Goal: Check status: Check status

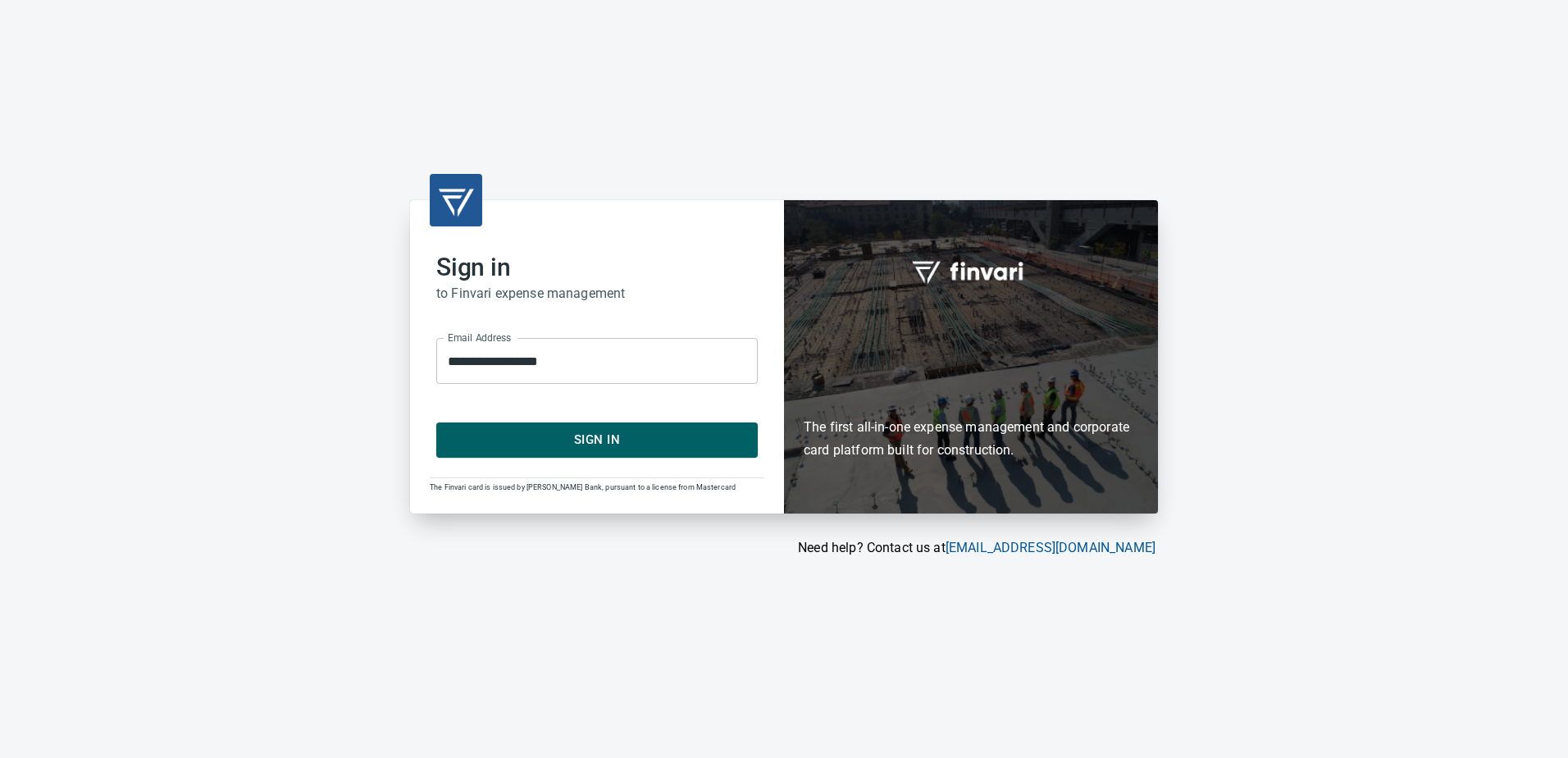
click at [576, 450] on span "Sign In" at bounding box center [597, 440] width 286 height 21
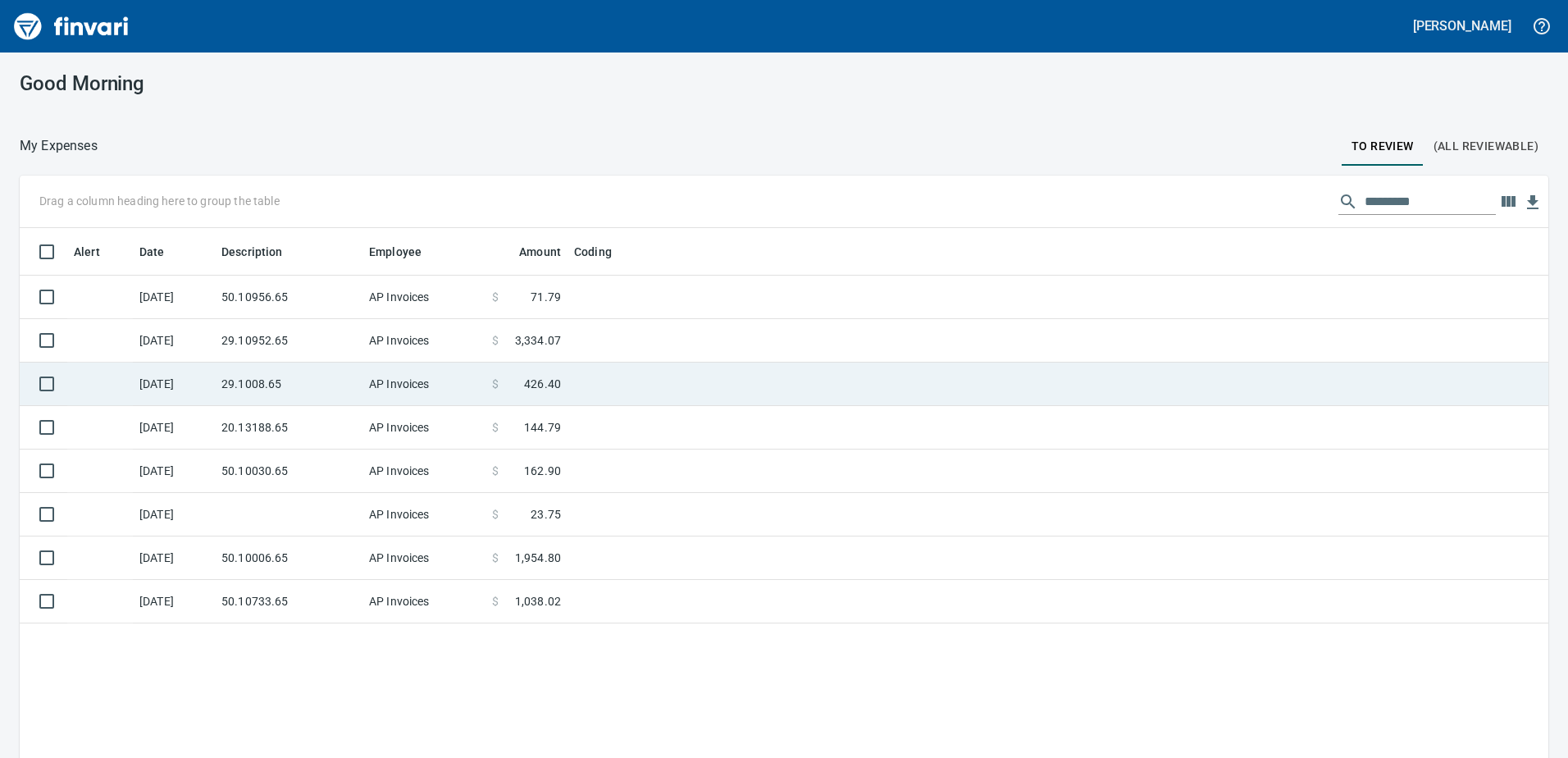
scroll to position [565, 1504]
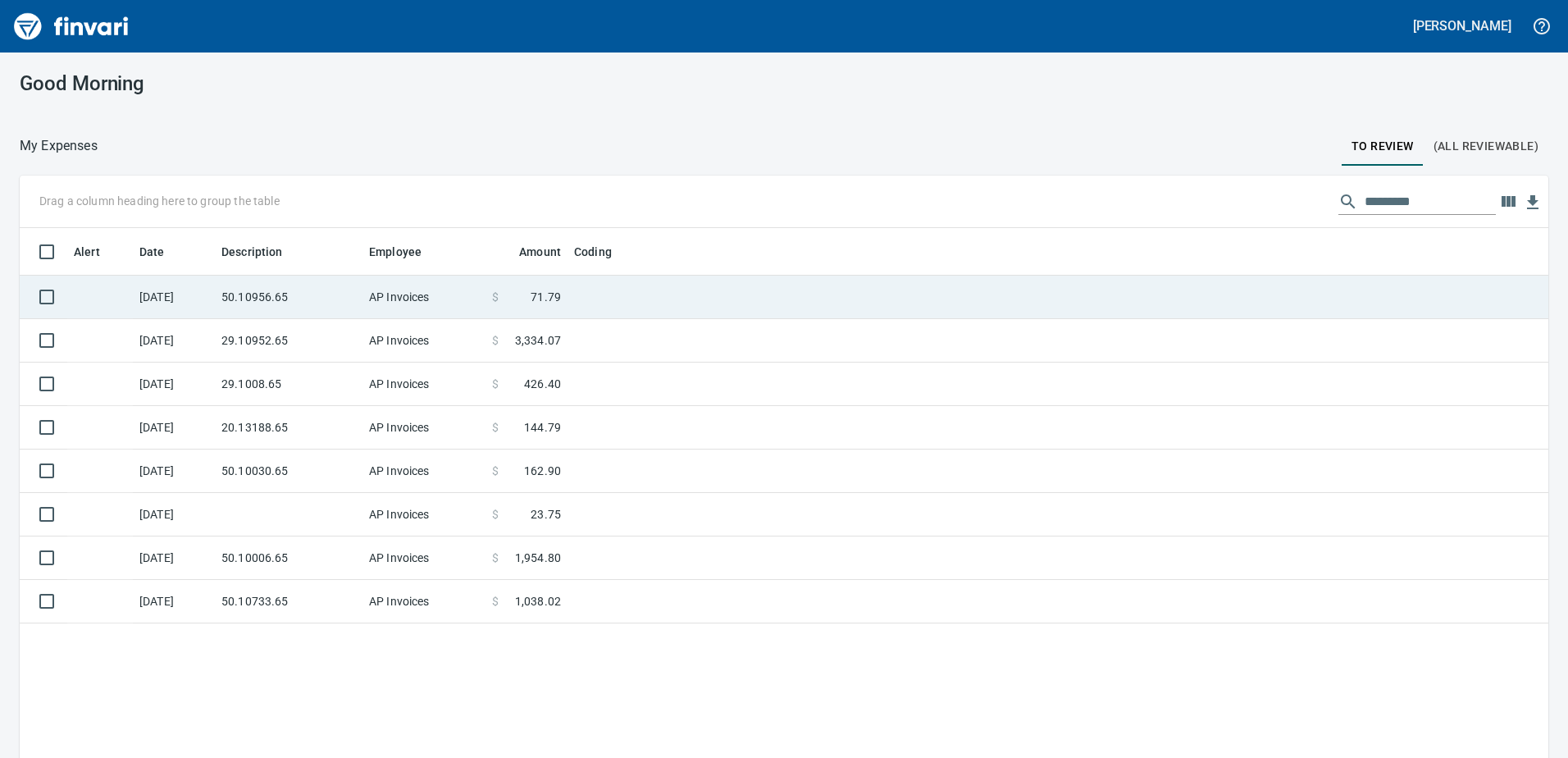
click at [342, 295] on td "50.10956.65" at bounding box center [288, 297] width 147 height 44
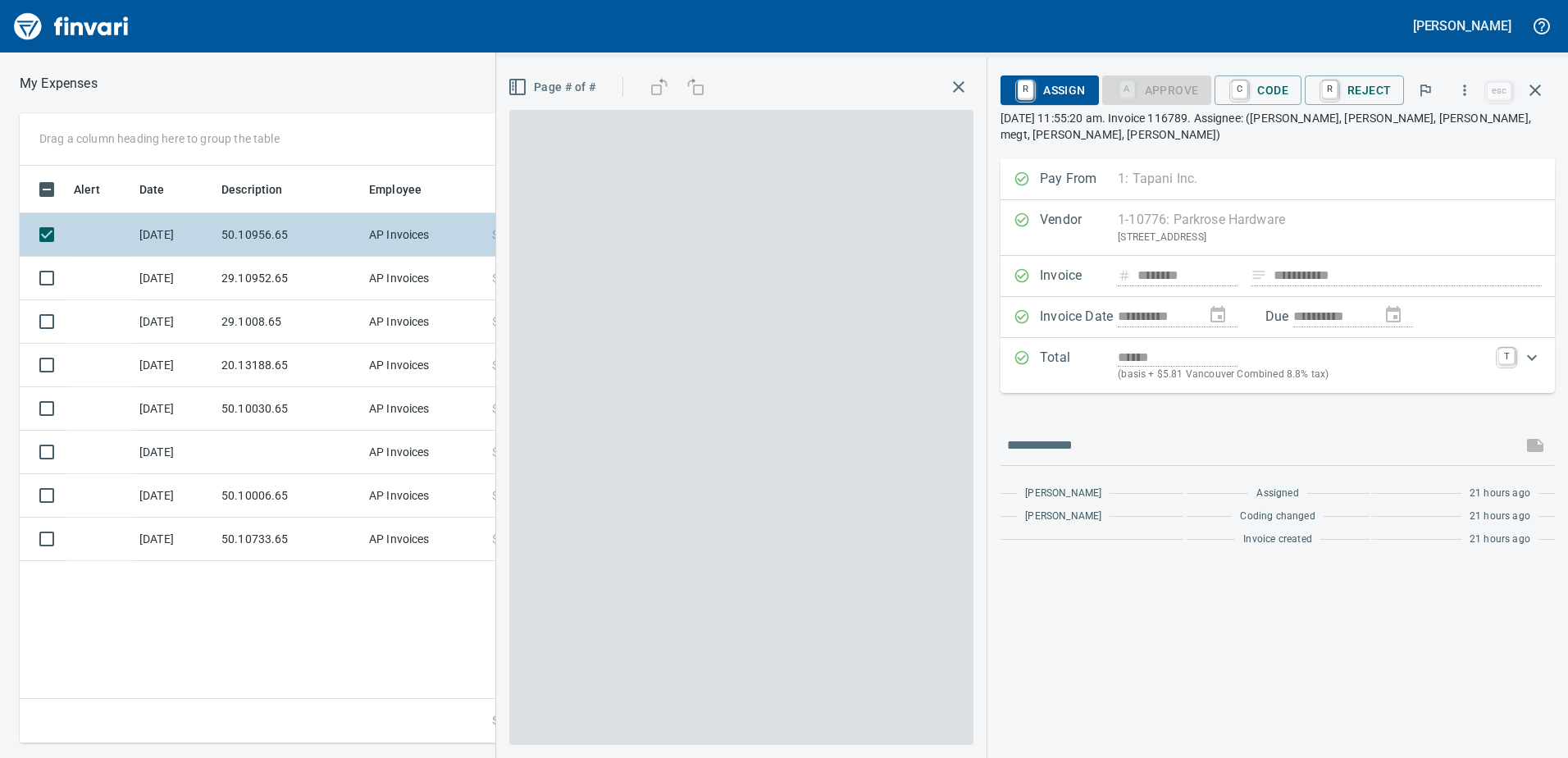
scroll to position [565, 1106]
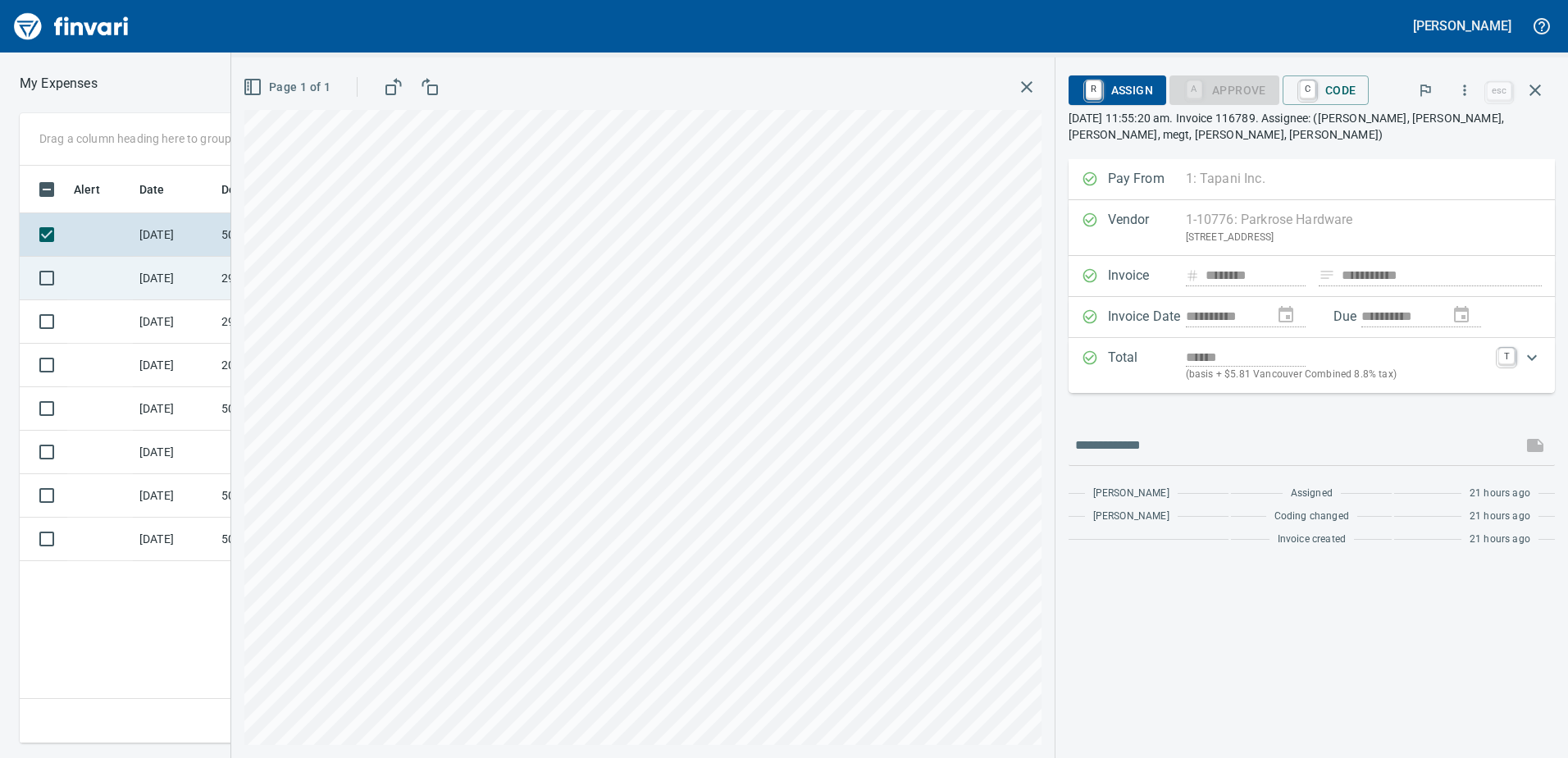
click at [205, 272] on td "[DATE]" at bounding box center [174, 278] width 82 height 44
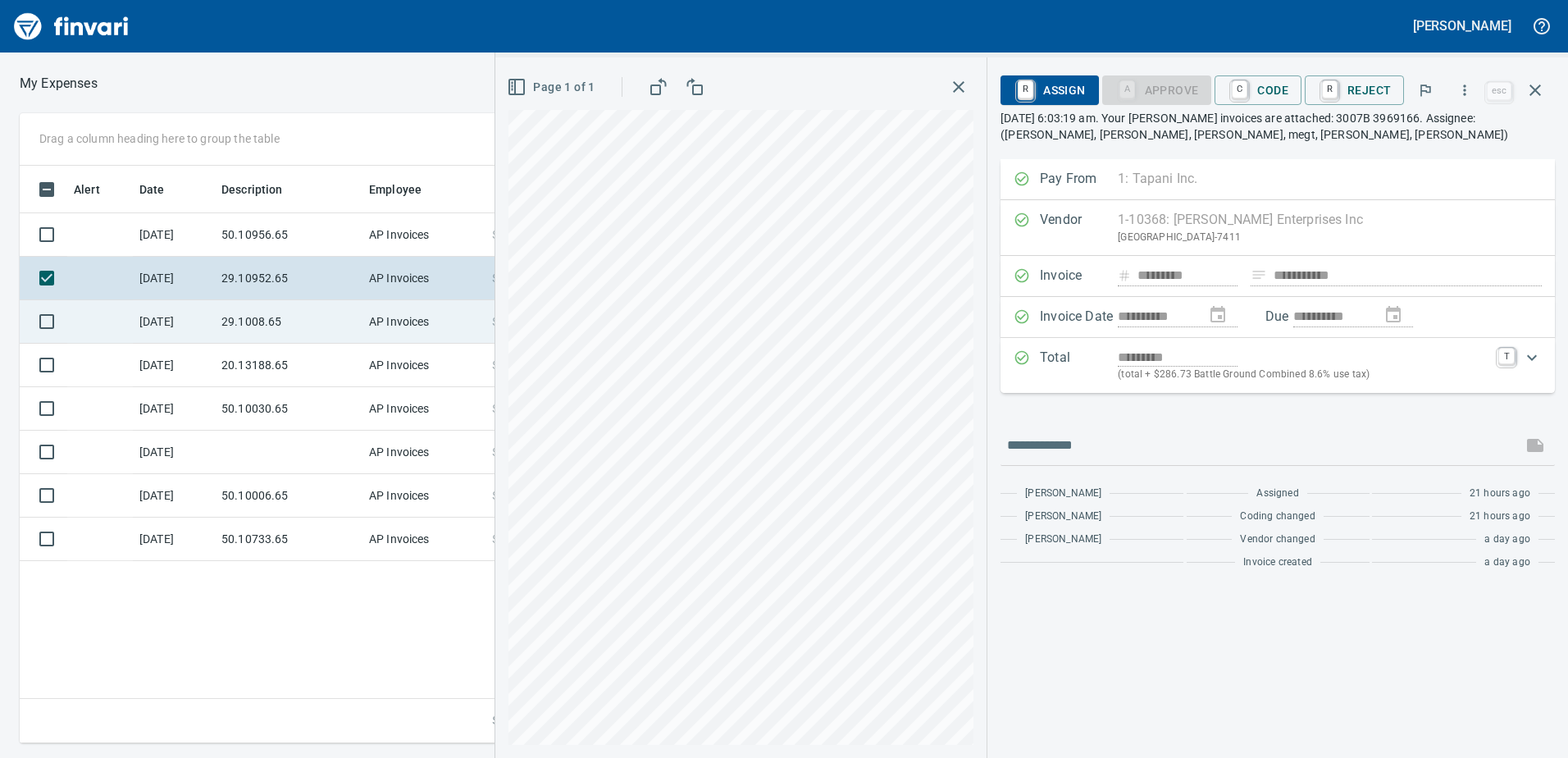
click at [265, 330] on td "29.1008.65" at bounding box center [288, 321] width 147 height 44
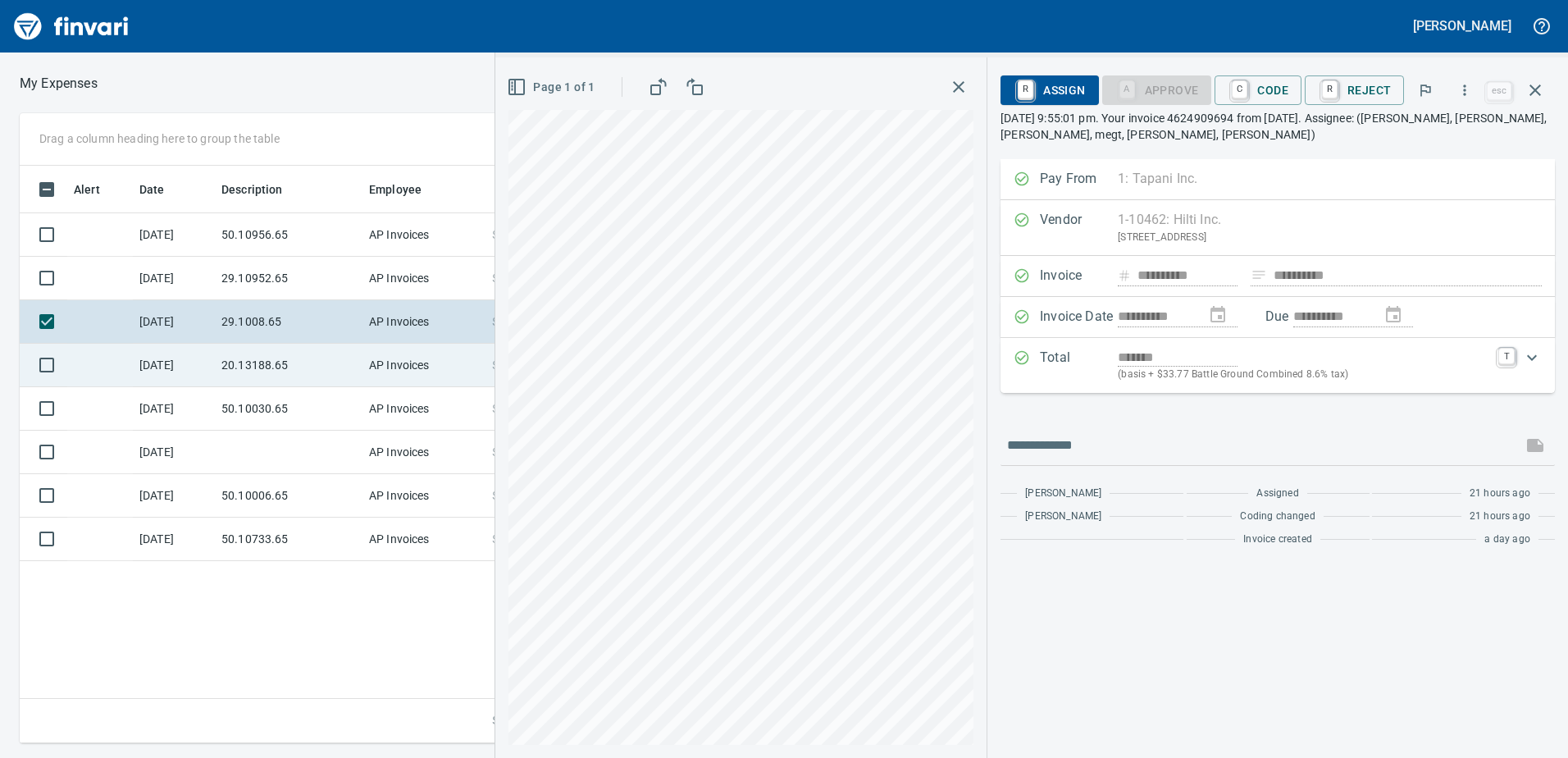
click at [239, 385] on td "20.13188.65" at bounding box center [288, 365] width 147 height 44
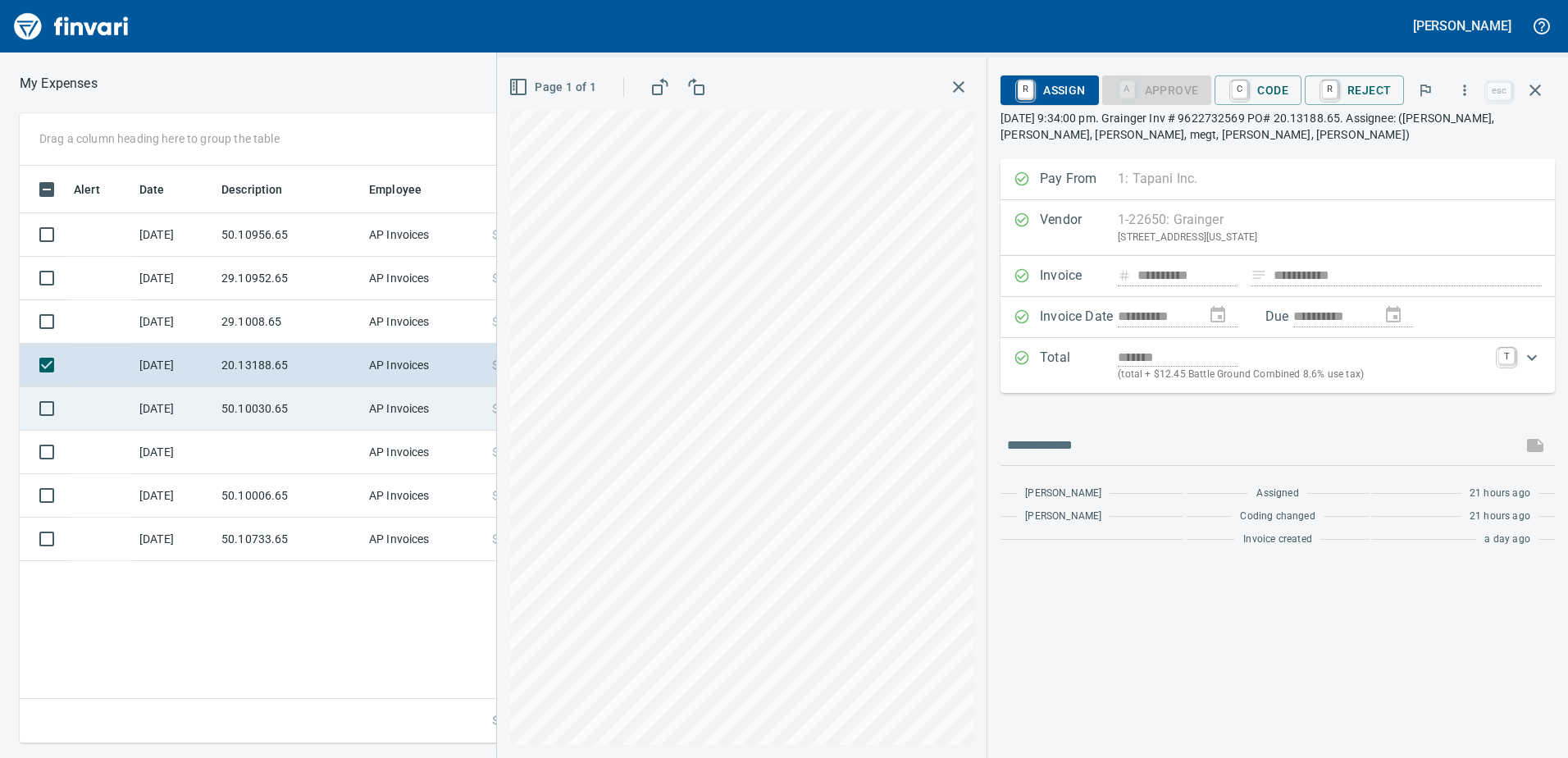
click at [253, 423] on td "50.10030.65" at bounding box center [288, 409] width 147 height 44
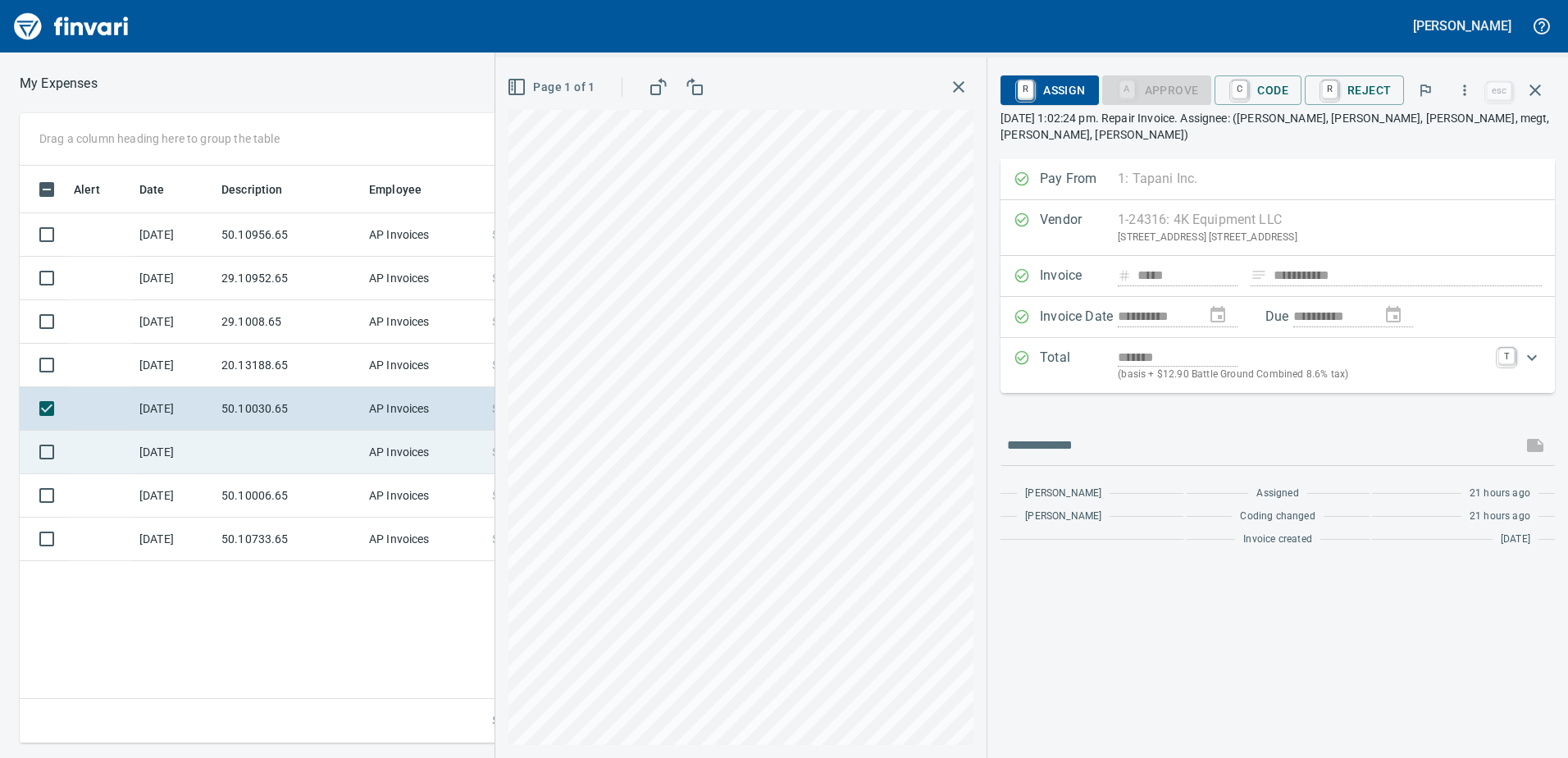
click at [268, 467] on td at bounding box center [288, 452] width 147 height 44
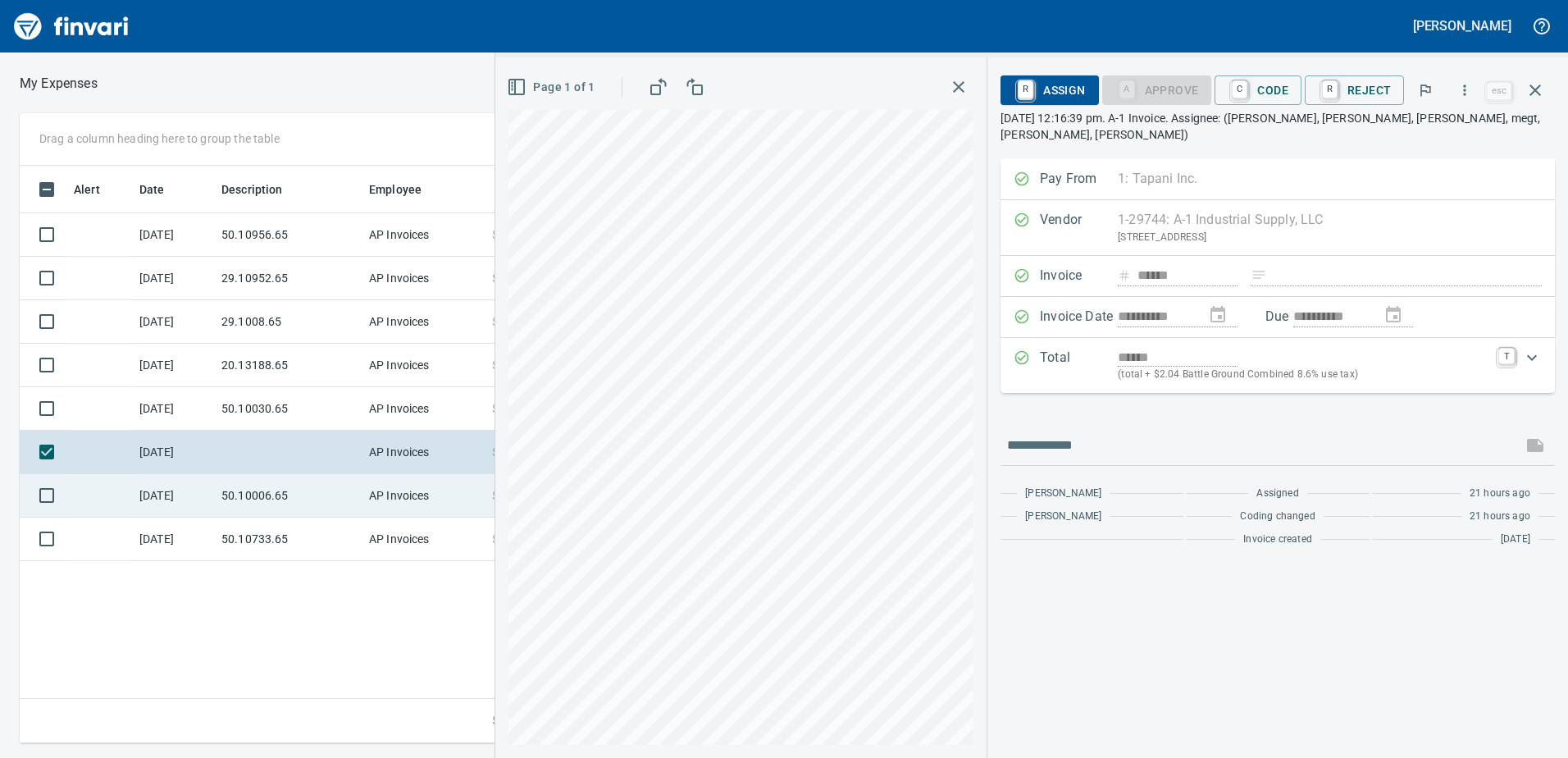
click at [270, 503] on td "50.10006.65" at bounding box center [288, 496] width 147 height 44
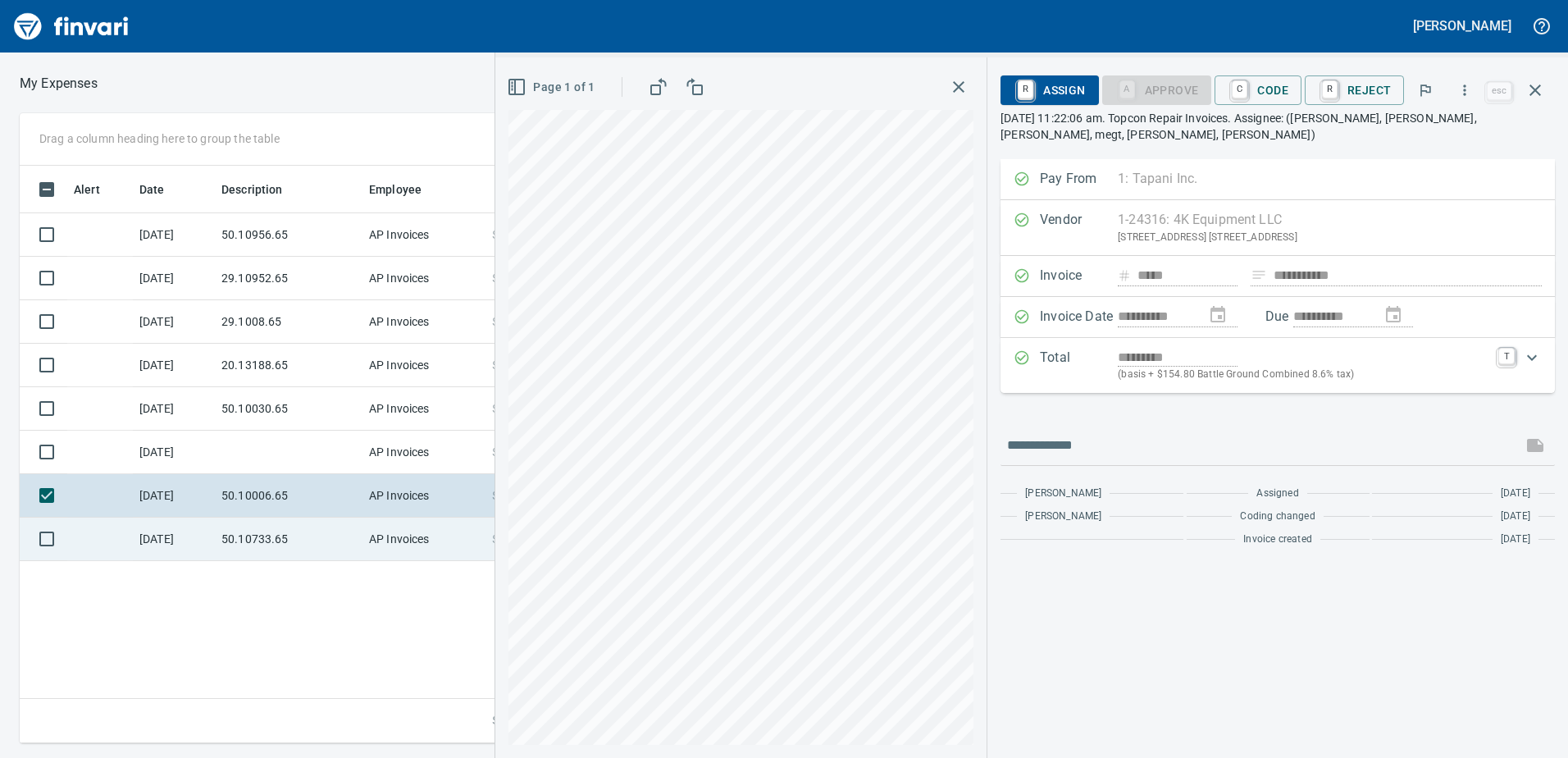
click at [256, 545] on td "50.10733.65" at bounding box center [288, 539] width 147 height 44
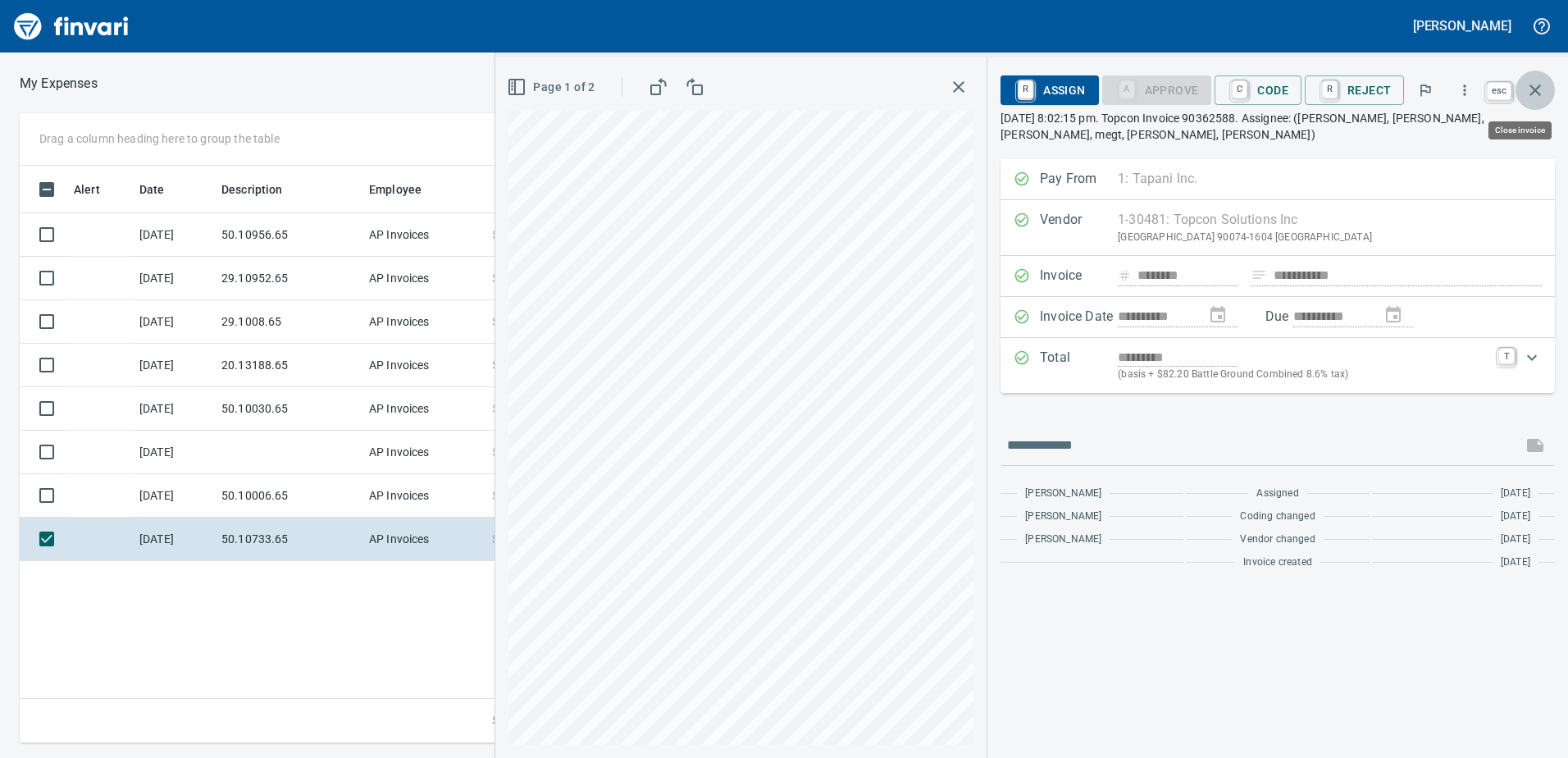
click at [1549, 82] on button "button" at bounding box center [1535, 91] width 40 height 40
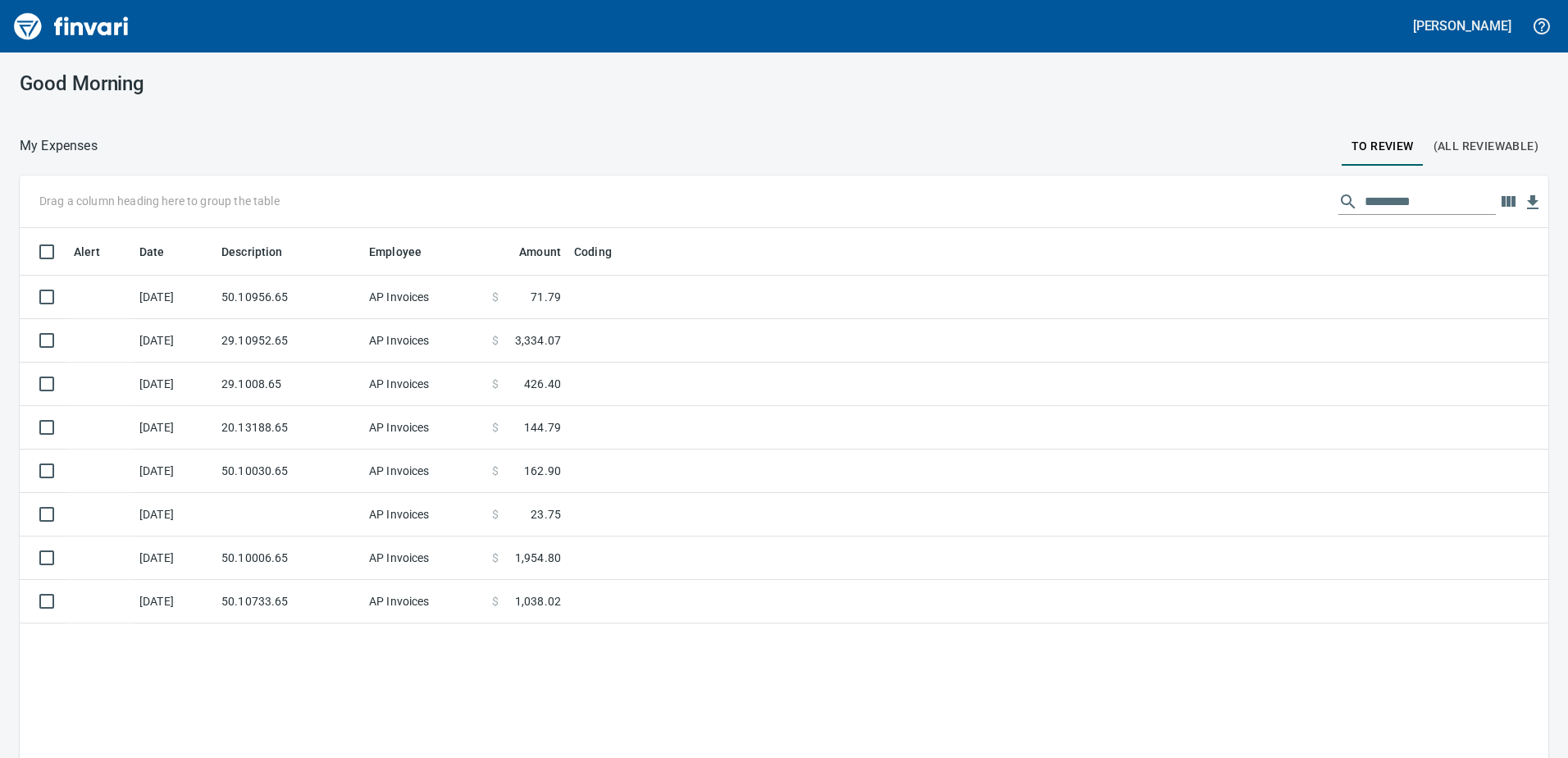
scroll to position [565, 1501]
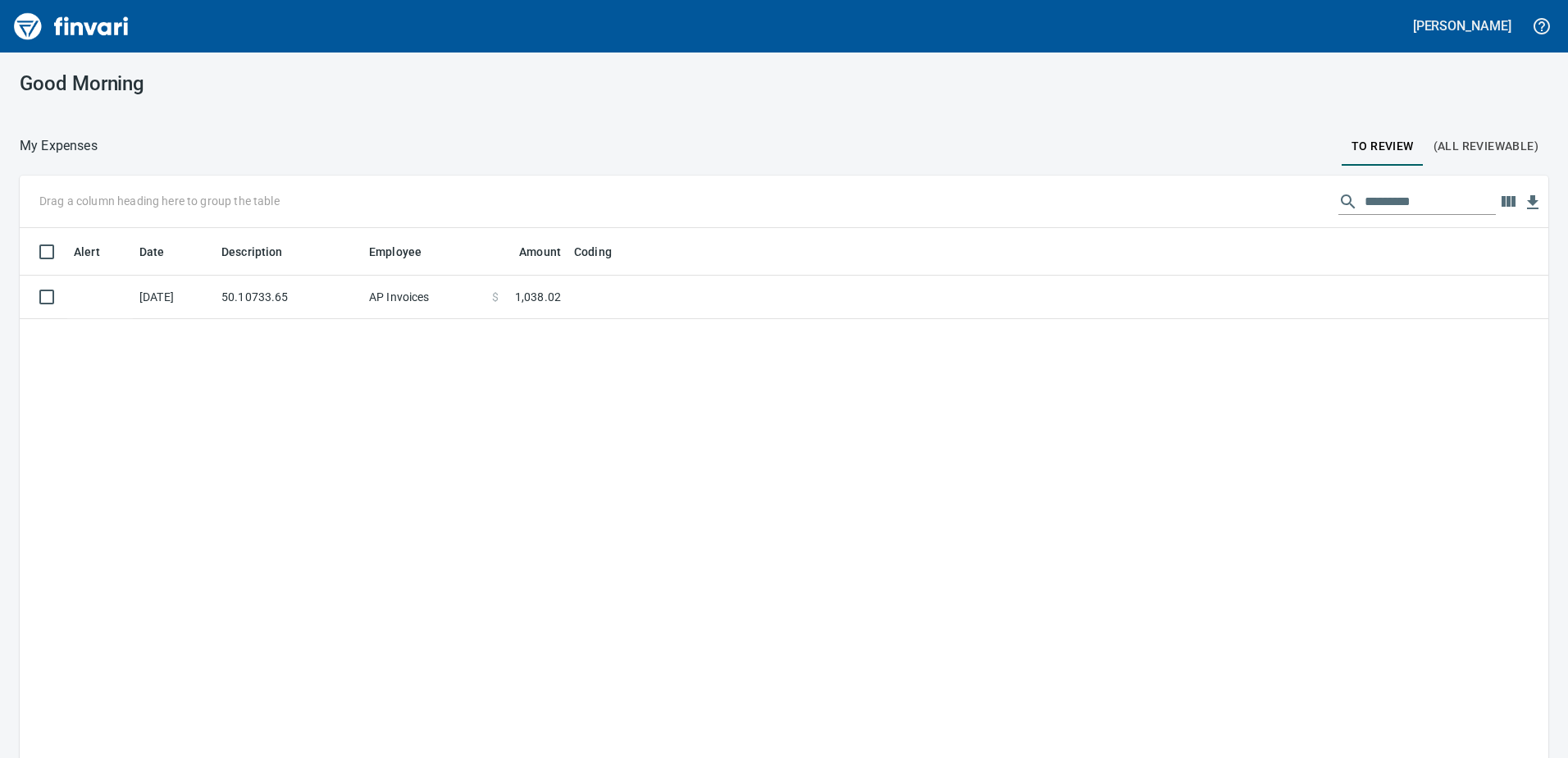
click at [264, 301] on td "50.10733.65" at bounding box center [288, 297] width 147 height 44
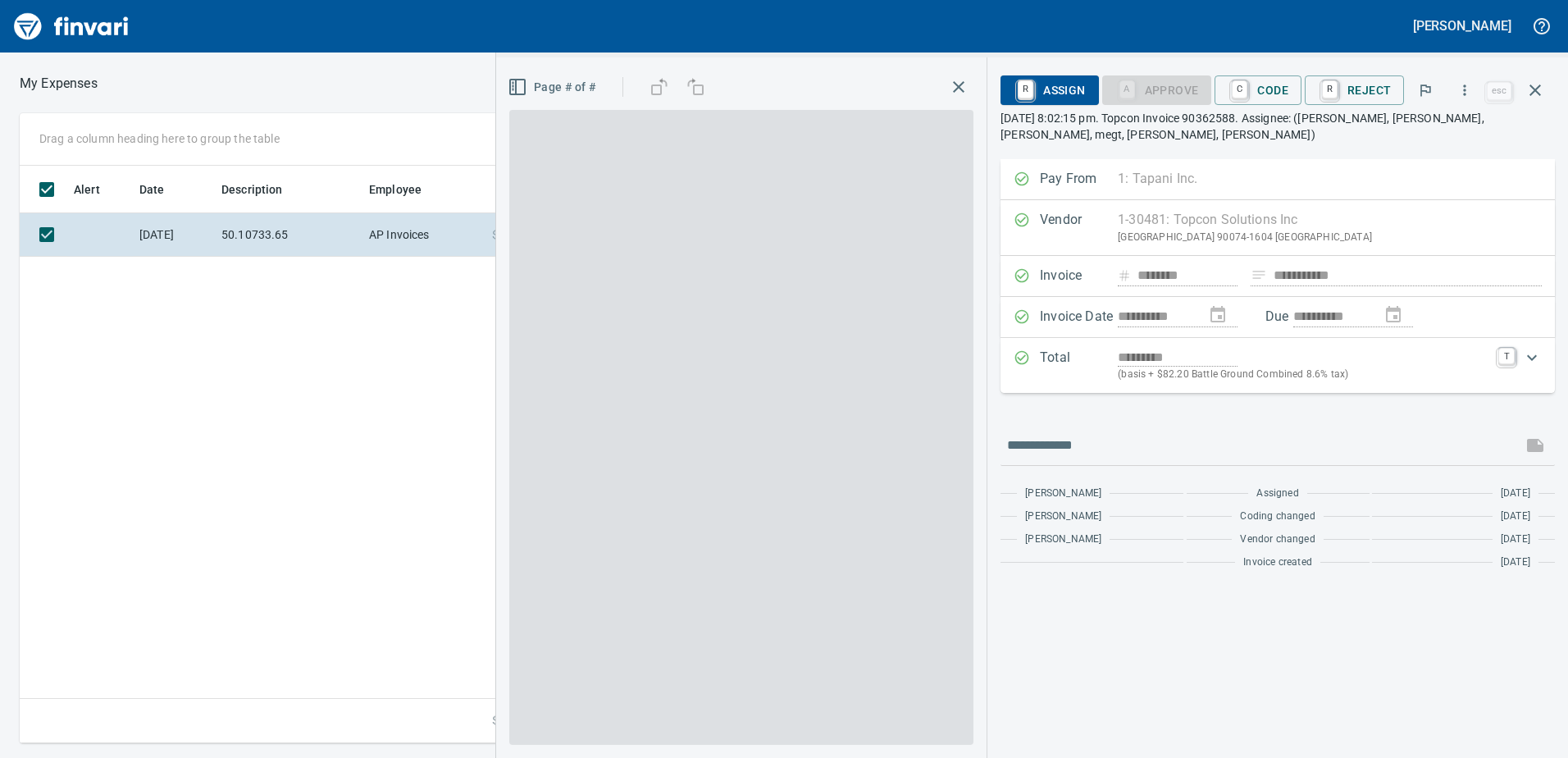
scroll to position [565, 1106]
